Goal: Information Seeking & Learning: Learn about a topic

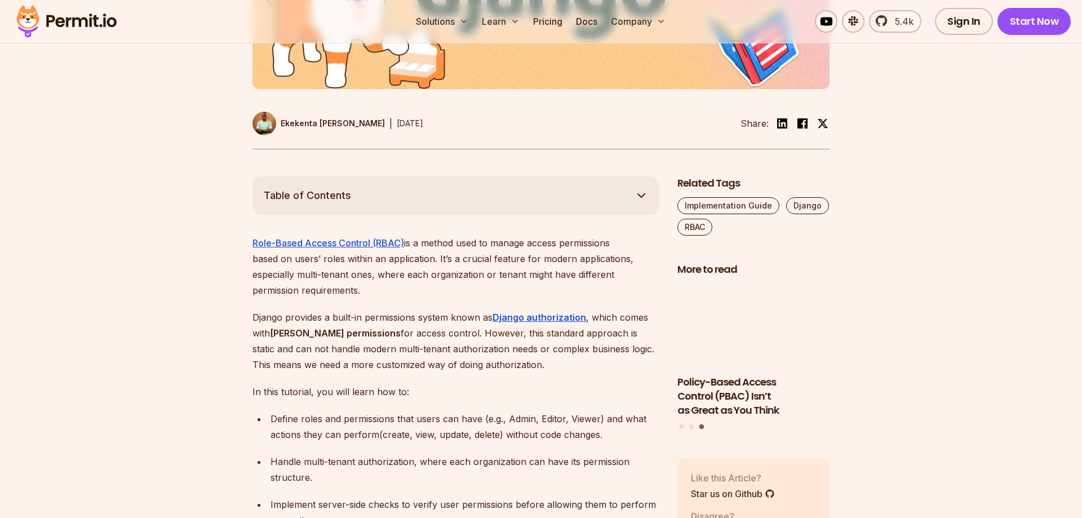
scroll to position [575, 0]
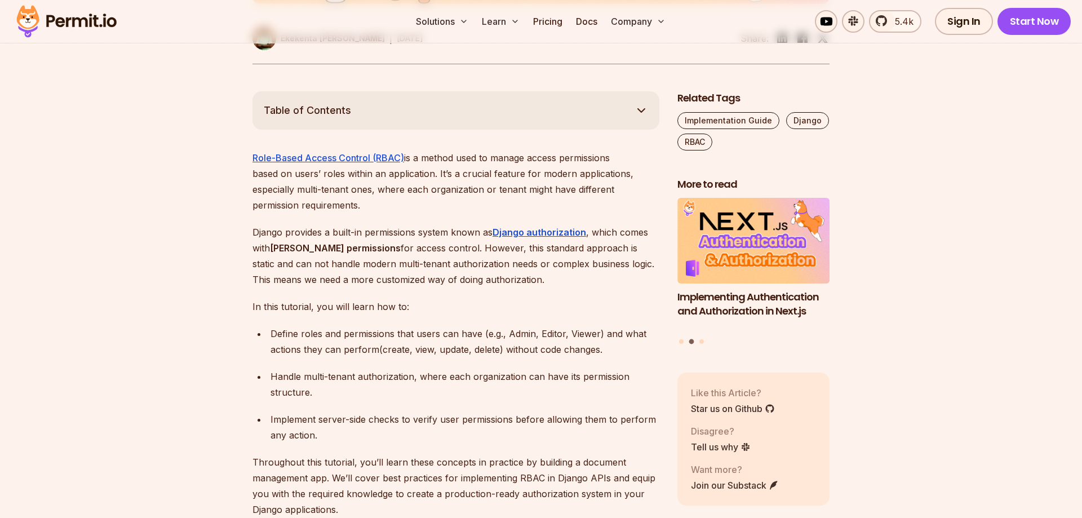
drag, startPoint x: 440, startPoint y: 160, endPoint x: 662, endPoint y: 197, distance: 224.5
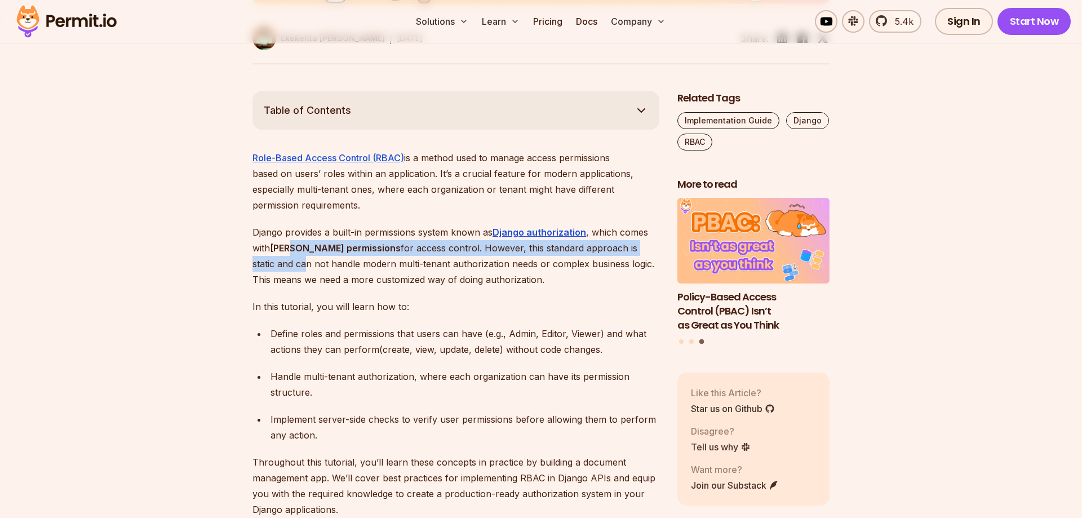
drag, startPoint x: 293, startPoint y: 237, endPoint x: 643, endPoint y: 234, distance: 349.8
click at [643, 234] on p "[PERSON_NAME] provides a built-in permissions system known as Django authorizat…" at bounding box center [455, 255] width 407 height 63
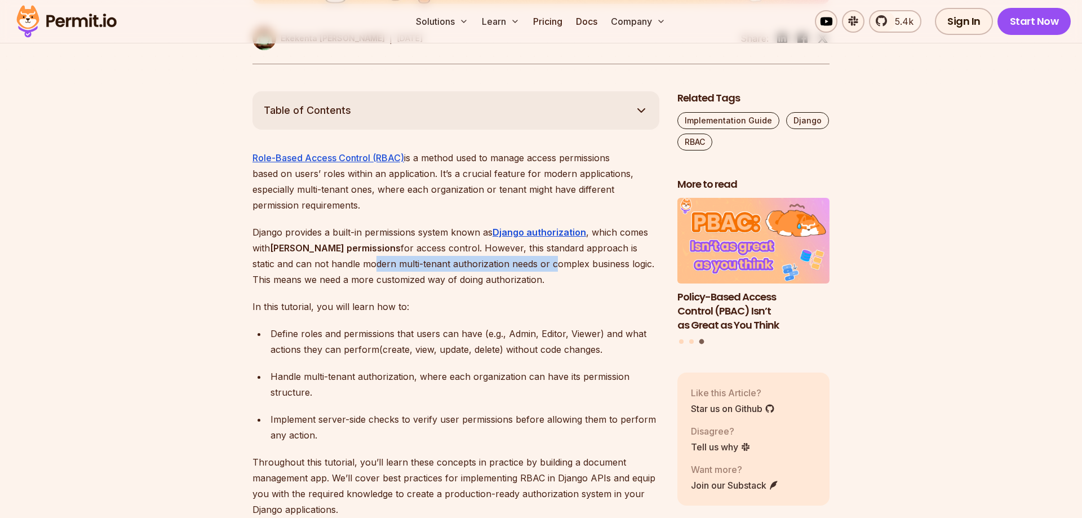
drag, startPoint x: 305, startPoint y: 250, endPoint x: 492, endPoint y: 252, distance: 187.0
click at [492, 252] on p "[PERSON_NAME] provides a built-in permissions system known as Django authorizat…" at bounding box center [455, 255] width 407 height 63
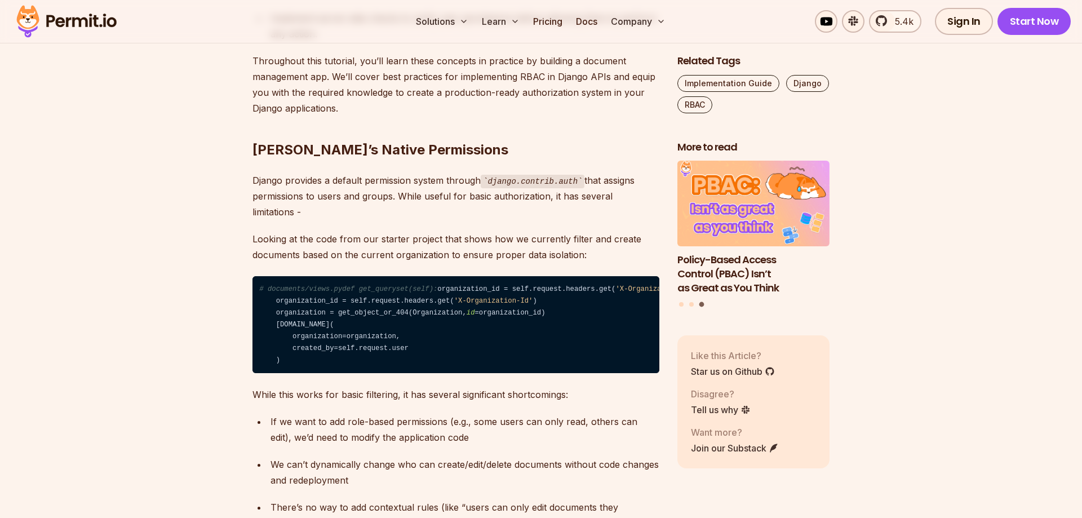
scroll to position [977, 0]
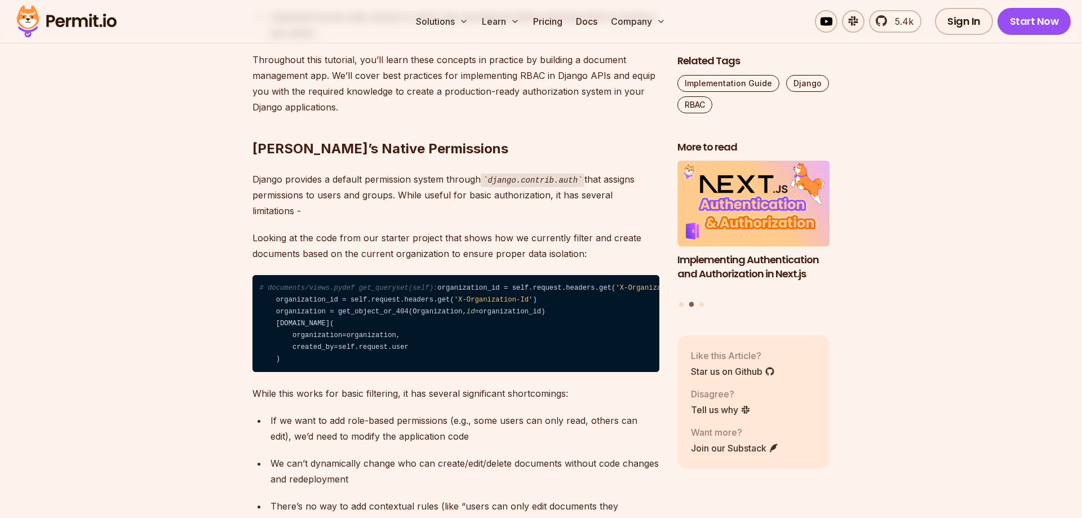
drag, startPoint x: 301, startPoint y: 167, endPoint x: 417, endPoint y: 190, distance: 118.8
click at [417, 190] on p "Django provides a default permission system through django.contrib.auth that as…" at bounding box center [455, 195] width 407 height 48
click at [332, 200] on p "Django provides a default permission system through django.contrib.auth that as…" at bounding box center [455, 195] width 407 height 48
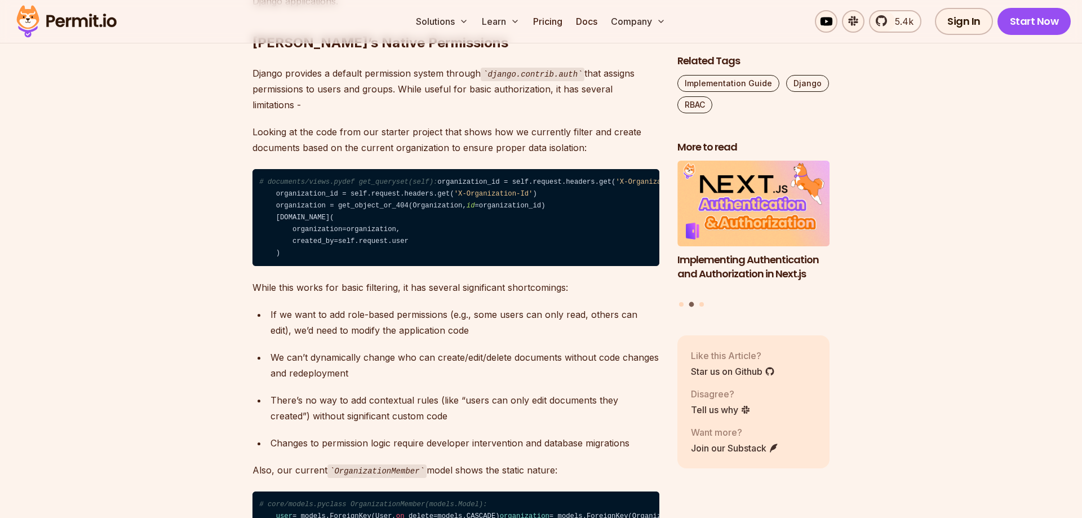
scroll to position [1092, 0]
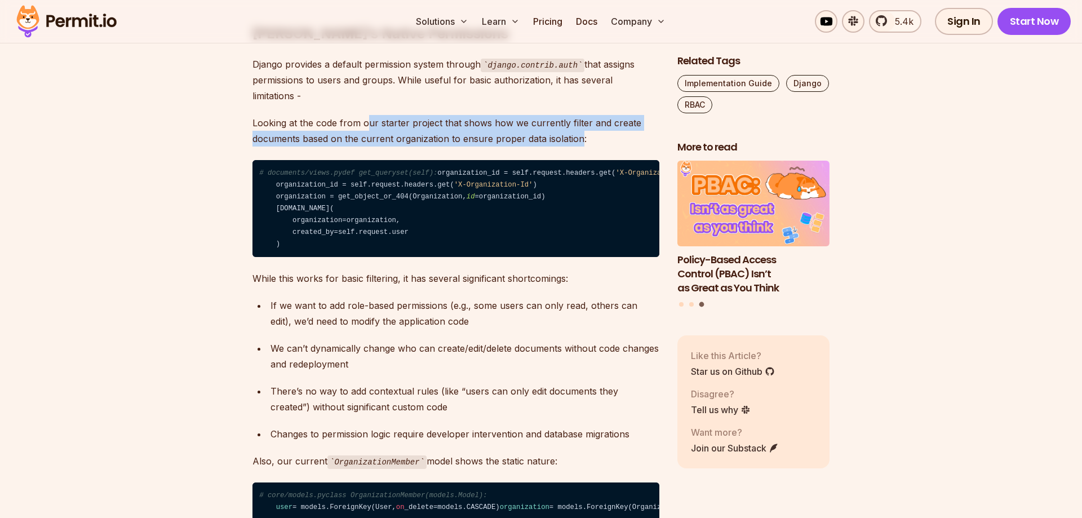
drag, startPoint x: 366, startPoint y: 109, endPoint x: 577, endPoint y: 130, distance: 212.3
click at [577, 130] on p "Looking at the code from our starter project that shows how we currently filter…" at bounding box center [455, 131] width 407 height 32
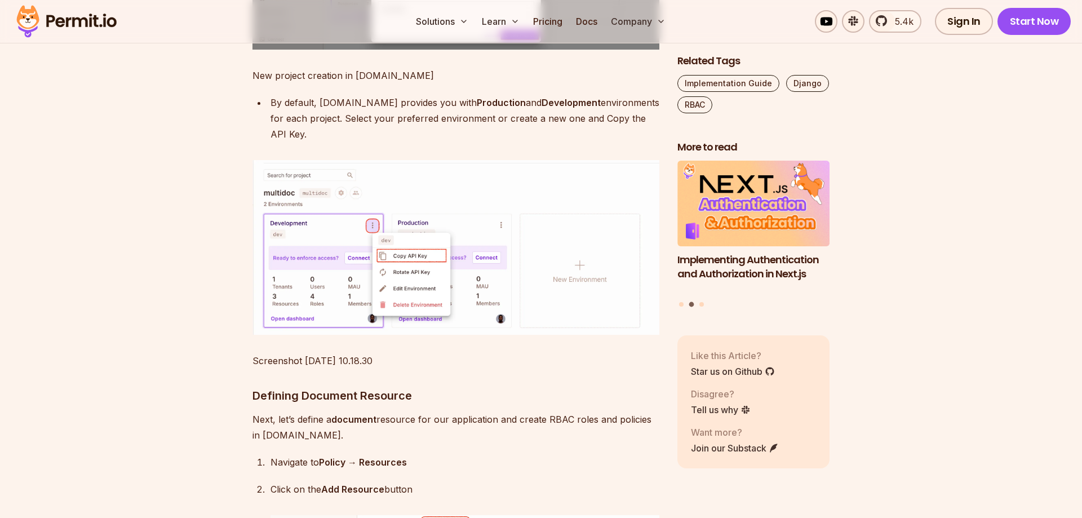
scroll to position [2356, 0]
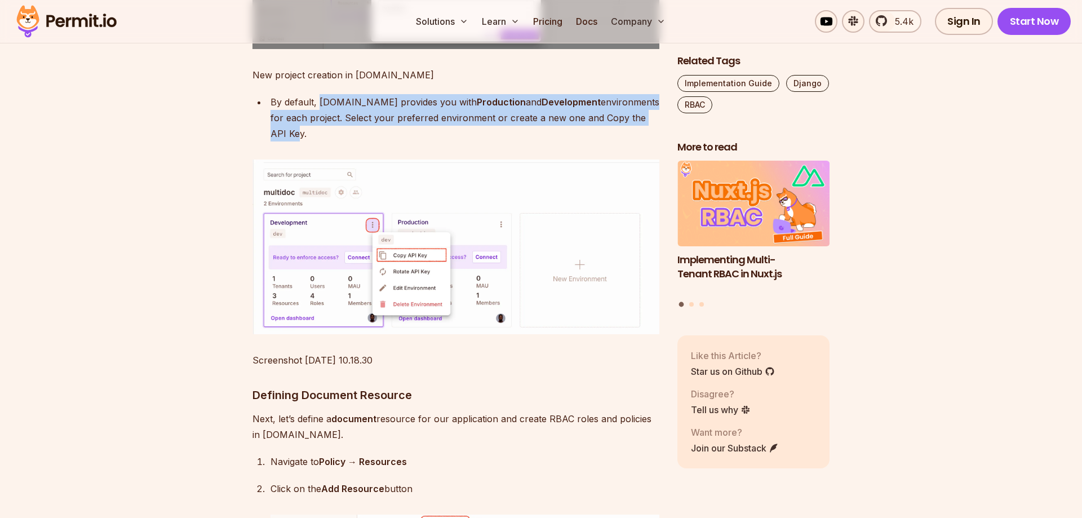
drag, startPoint x: 320, startPoint y: 164, endPoint x: 644, endPoint y: 185, distance: 325.2
click at [644, 141] on div "By default, [DOMAIN_NAME] provides you with Production and Development environm…" at bounding box center [464, 117] width 389 height 47
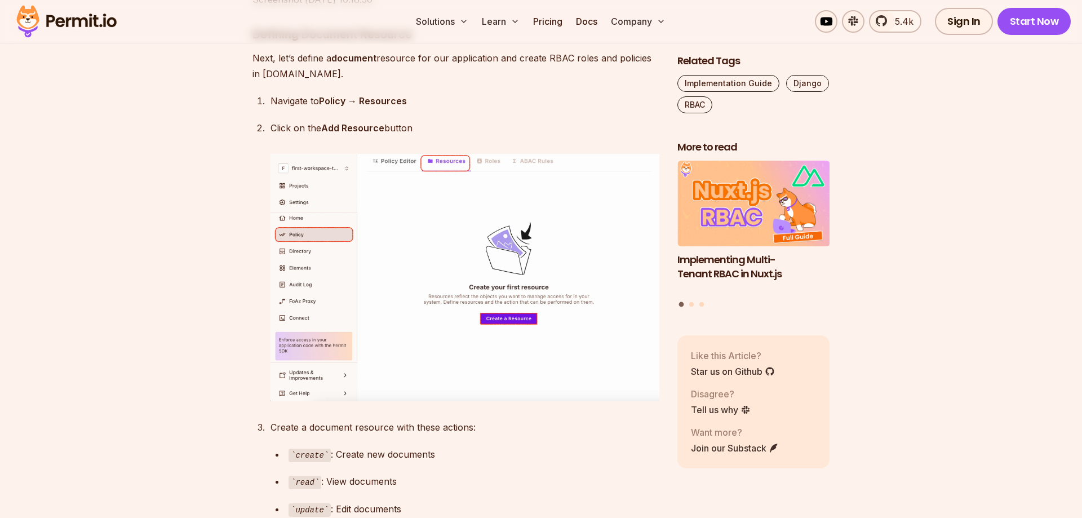
scroll to position [2700, 0]
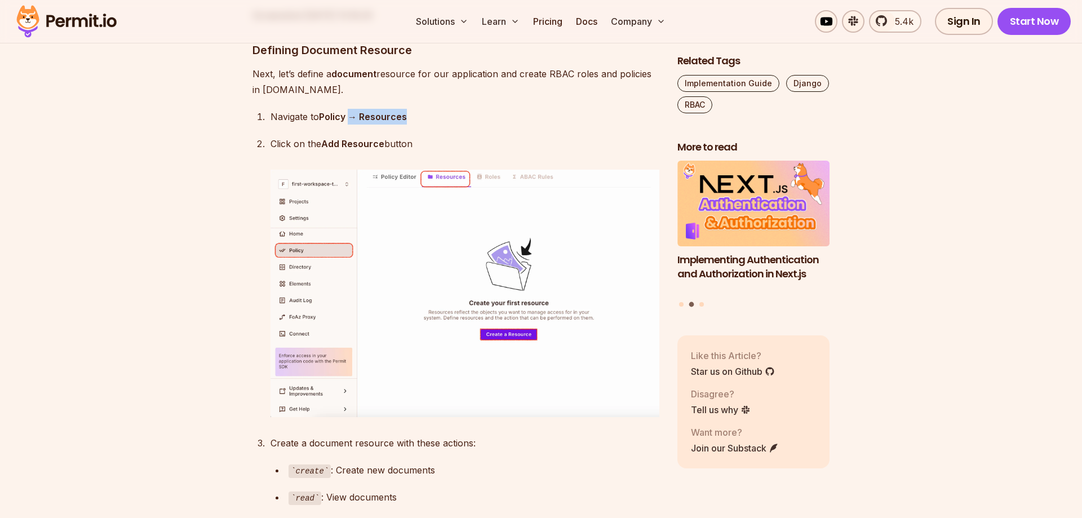
drag, startPoint x: 355, startPoint y: 161, endPoint x: 419, endPoint y: 171, distance: 65.0
click at [426, 124] on p "Navigate to Policy → Resources" at bounding box center [464, 117] width 389 height 16
drag, startPoint x: 358, startPoint y: 188, endPoint x: 418, endPoint y: 185, distance: 60.3
click at [418, 152] on p "Click on the Add Resource button" at bounding box center [464, 144] width 389 height 16
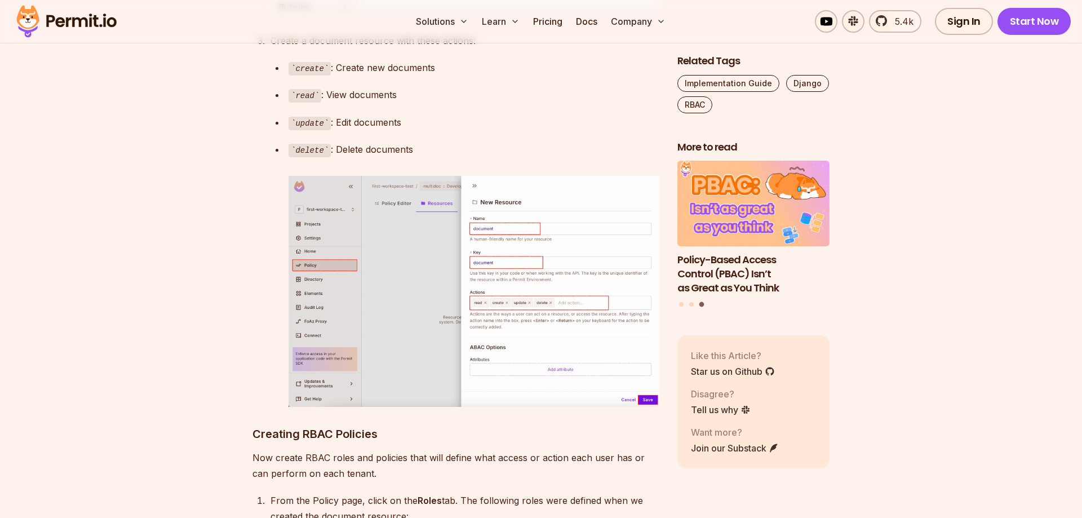
scroll to position [3390, 0]
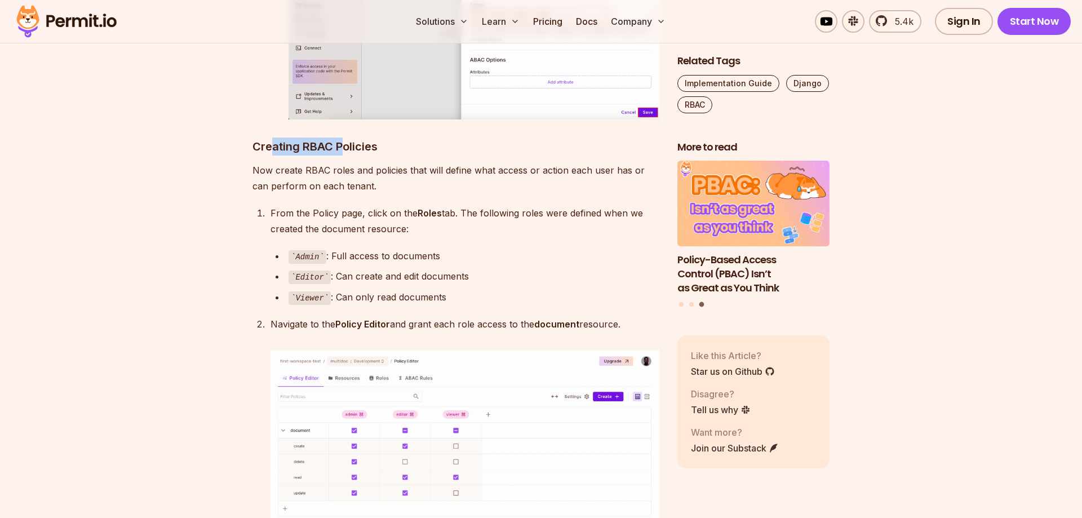
drag, startPoint x: 272, startPoint y: 193, endPoint x: 341, endPoint y: 191, distance: 69.9
click at [341, 155] on h3 "Creating RBAC Policies" at bounding box center [455, 146] width 407 height 18
drag, startPoint x: 288, startPoint y: 269, endPoint x: 406, endPoint y: 269, distance: 117.7
click at [370, 237] on p "From the Policy page, click on the Roles tab. The following roles were defined …" at bounding box center [464, 221] width 389 height 32
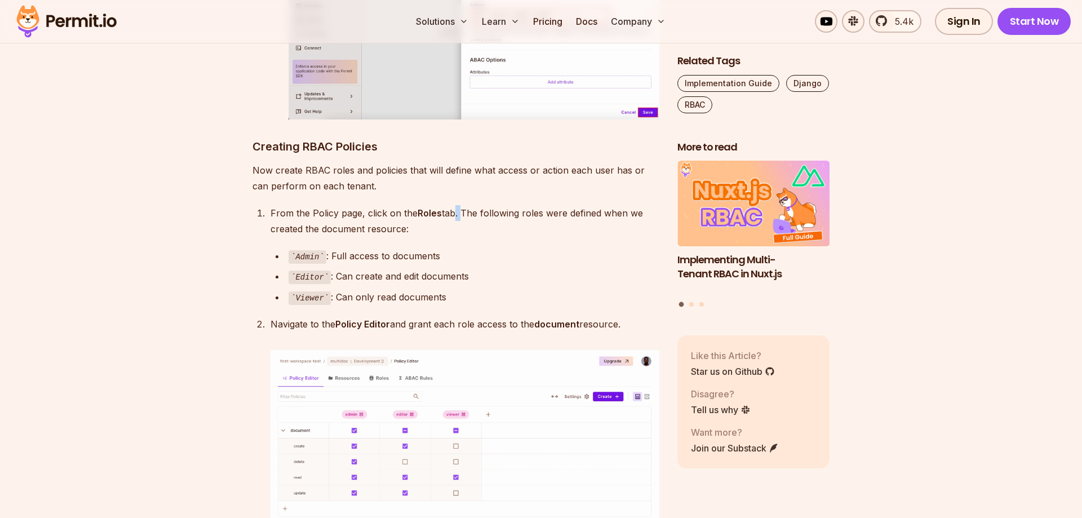
drag, startPoint x: 450, startPoint y: 260, endPoint x: 460, endPoint y: 260, distance: 10.1
click at [460, 237] on p "From the Policy page, click on the Roles tab. The following roles were defined …" at bounding box center [464, 221] width 389 height 32
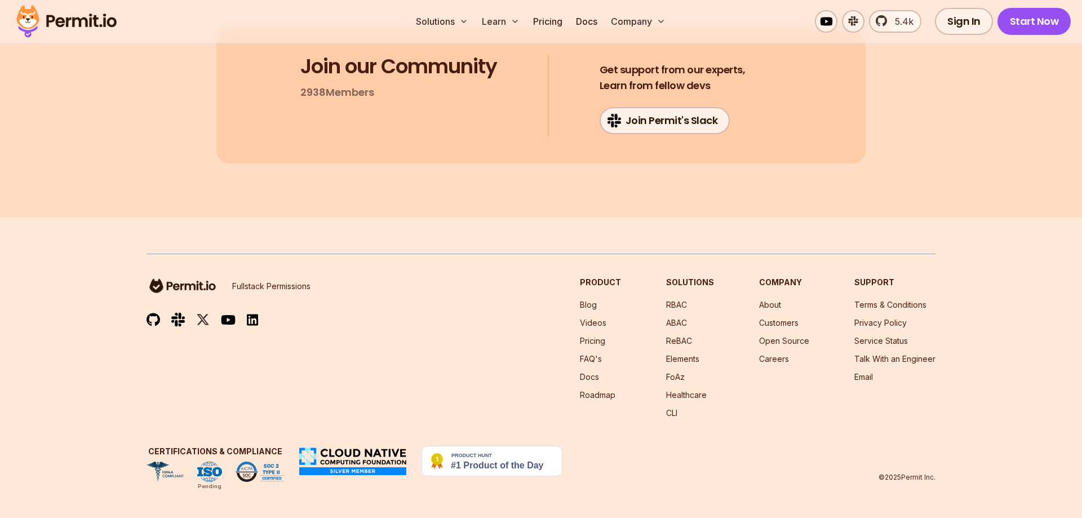
scroll to position [8165, 0]
